Goal: Information Seeking & Learning: Learn about a topic

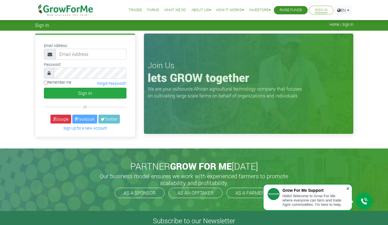
click at [347, 188] on span at bounding box center [348, 189] width 6 height 6
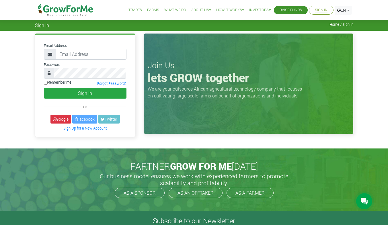
click at [167, 12] on link "What We Do" at bounding box center [175, 10] width 22 height 6
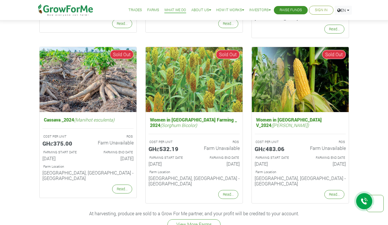
scroll to position [688, 0]
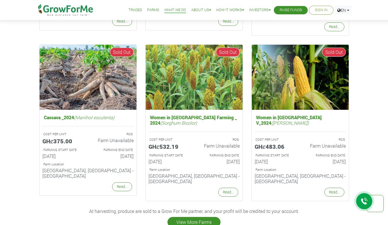
click at [215, 217] on link "View More Farms" at bounding box center [193, 222] width 53 height 10
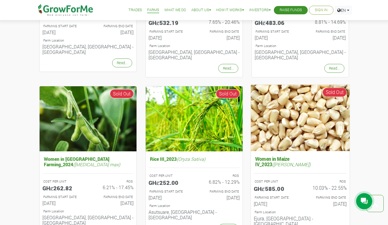
scroll to position [573, 0]
